Goal: Task Accomplishment & Management: Complete application form

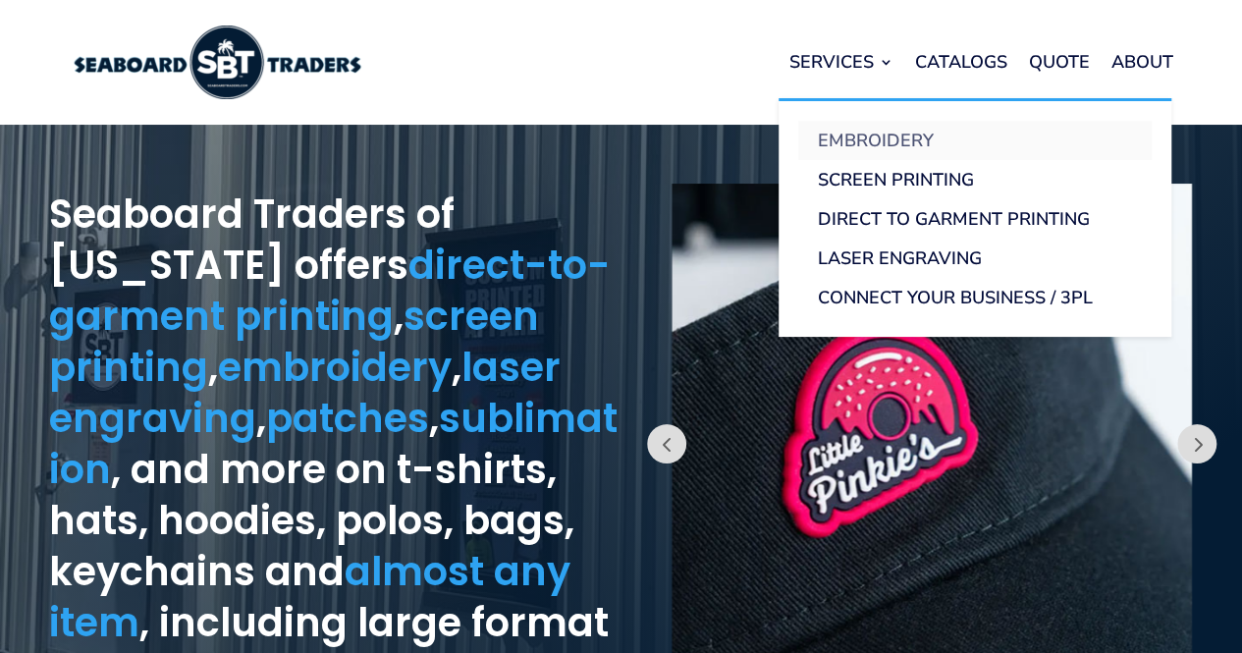
click at [848, 146] on link "Embroidery" at bounding box center [974, 140] width 353 height 39
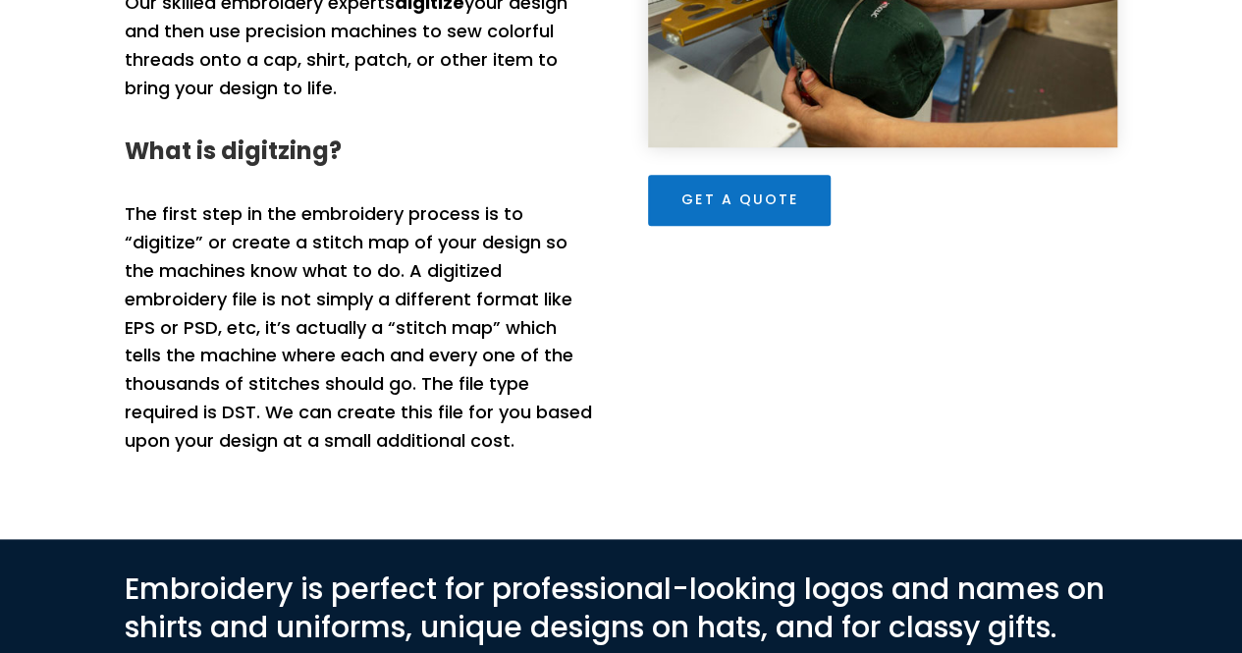
scroll to position [507, 0]
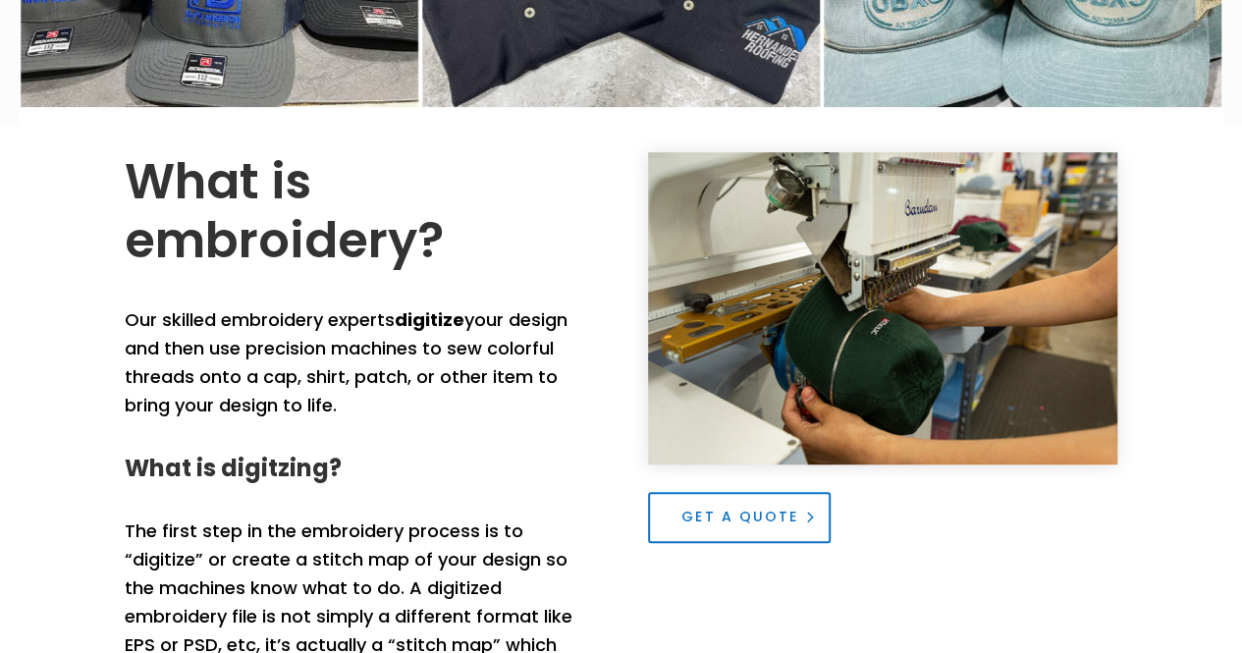
click at [724, 514] on link "Get a Quote" at bounding box center [739, 517] width 183 height 51
